Goal: Task Accomplishment & Management: Manage account settings

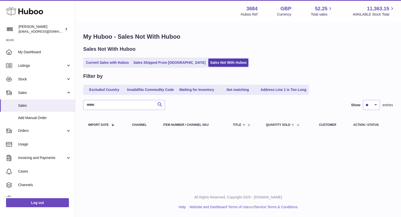
click at [156, 61] on link "Sales Shipped From [GEOGRAPHIC_DATA]" at bounding box center [170, 62] width 76 height 8
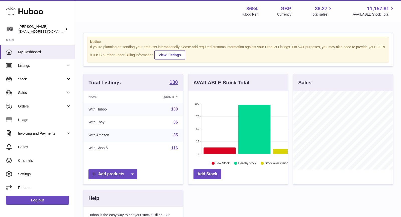
scroll to position [78, 100]
click at [32, 95] on link "Sales" at bounding box center [37, 93] width 75 height 14
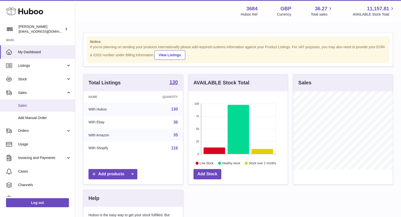
click at [37, 105] on span "Sales" at bounding box center [44, 105] width 53 height 5
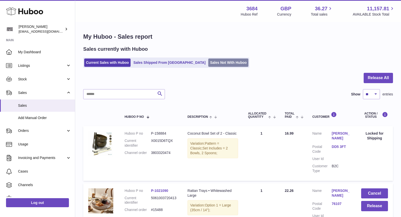
click at [208, 63] on link "Sales Not With Huboo" at bounding box center [228, 62] width 40 height 8
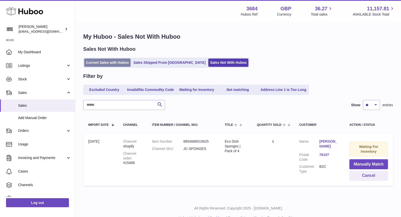
click at [105, 60] on link "Current Sales with Huboo" at bounding box center [107, 62] width 46 height 8
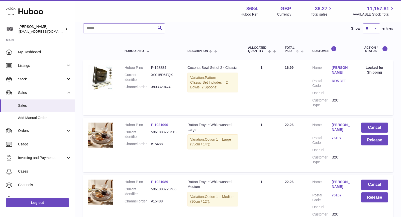
scroll to position [89, 0]
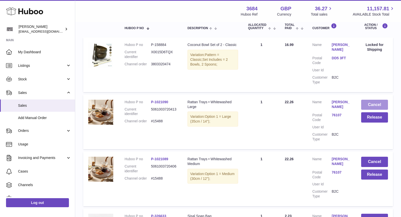
click at [375, 102] on button "Cancel" at bounding box center [375, 105] width 27 height 10
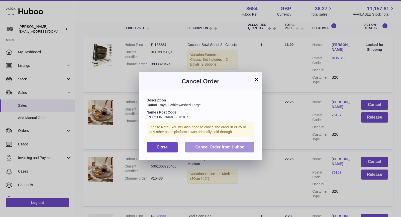
click at [231, 147] on span "Cancel Order from Huboo" at bounding box center [219, 147] width 49 height 4
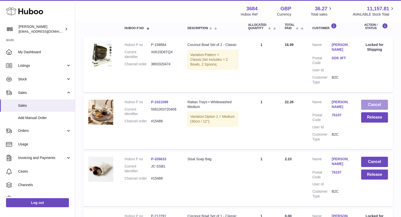
click at [369, 105] on button "Cancel" at bounding box center [375, 105] width 27 height 10
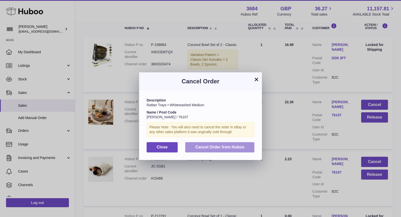
click at [244, 145] on span "Cancel Order from Huboo" at bounding box center [219, 147] width 49 height 4
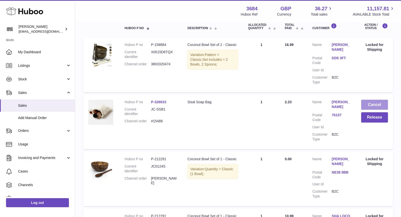
click at [371, 108] on button "Cancel" at bounding box center [375, 105] width 27 height 10
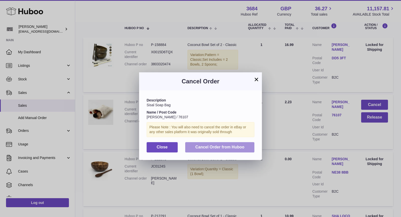
click at [237, 146] on span "Cancel Order from Huboo" at bounding box center [219, 147] width 49 height 4
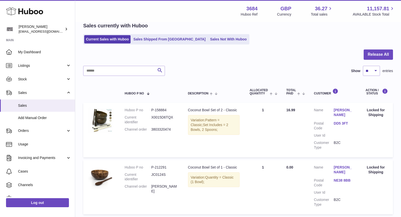
scroll to position [21, 0]
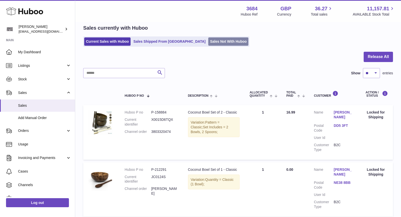
click at [208, 42] on link "Sales Not With Huboo" at bounding box center [228, 41] width 40 height 8
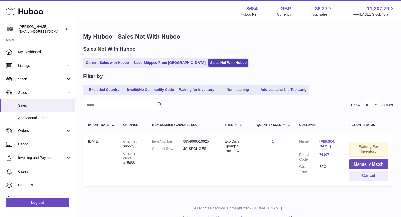
scroll to position [11, 0]
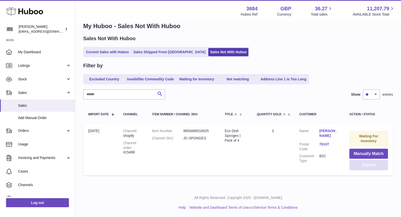
click at [363, 163] on button "Cancel" at bounding box center [369, 165] width 39 height 10
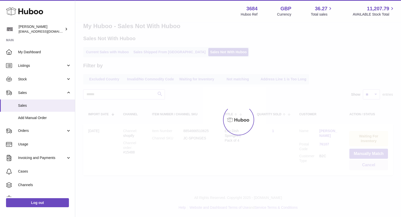
scroll to position [0, 0]
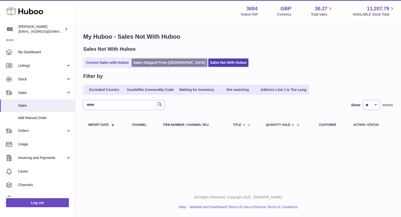
click at [146, 61] on link "Sales Shipped From [GEOGRAPHIC_DATA]" at bounding box center [170, 62] width 76 height 8
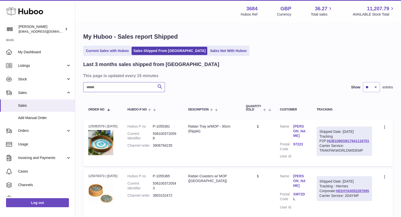
click at [123, 89] on input "text" at bounding box center [124, 87] width 82 height 10
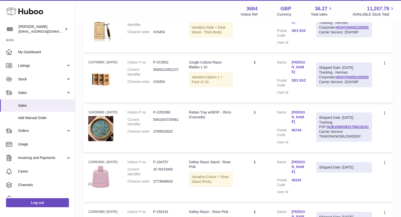
scroll to position [165, 0]
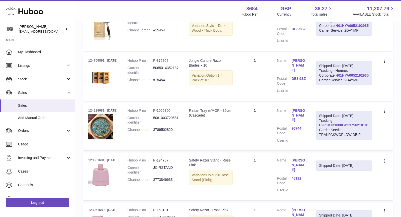
type input "****"
click at [341, 127] on link "HUB1080GB31756218101" at bounding box center [348, 125] width 42 height 4
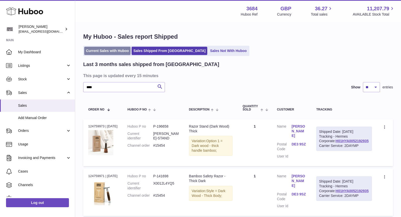
click at [113, 49] on link "Current Sales with Huboo" at bounding box center [107, 51] width 46 height 8
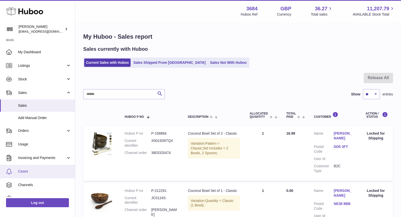
click at [25, 169] on link "Cases" at bounding box center [37, 172] width 75 height 14
